Goal: Task Accomplishment & Management: Use online tool/utility

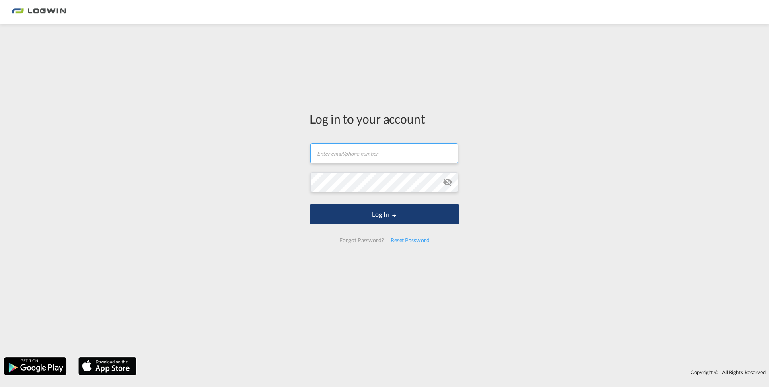
type input "[PERSON_NAME][EMAIL_ADDRESS][DOMAIN_NAME]"
click at [389, 213] on button "Log In" at bounding box center [385, 214] width 150 height 20
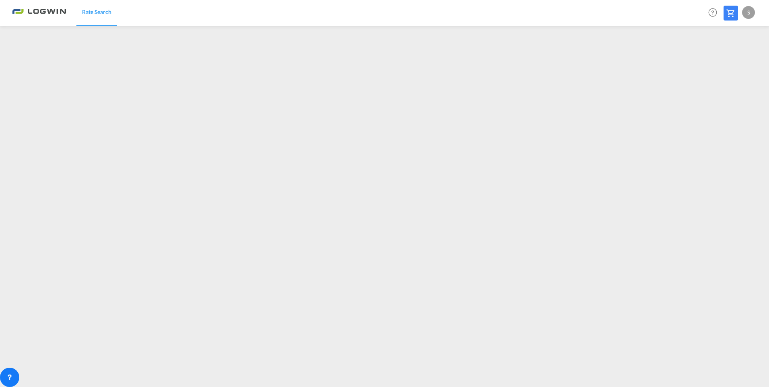
click at [747, 10] on div "S" at bounding box center [748, 12] width 13 height 13
click at [730, 60] on button "Logout" at bounding box center [739, 62] width 52 height 16
